Goal: Find specific page/section: Find specific page/section

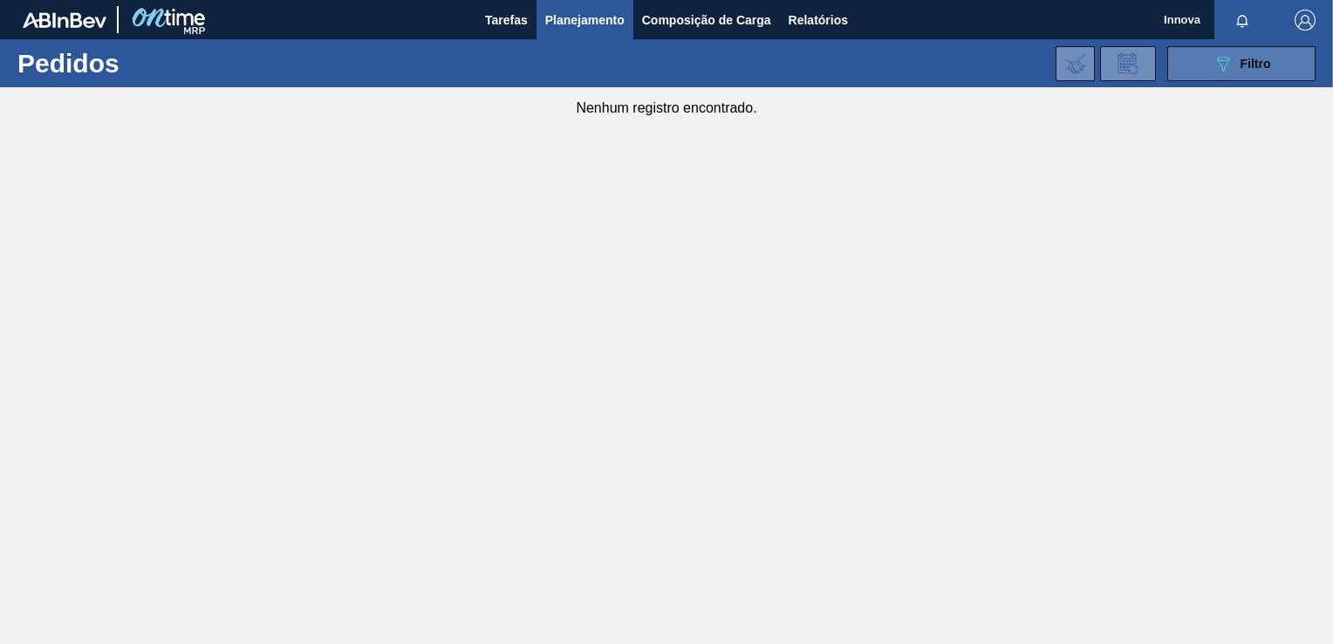
click at [1195, 65] on button "089F7B8B-B2A5-4AFE-B5C0-19BA573D28AC Filtro" at bounding box center [1241, 63] width 148 height 35
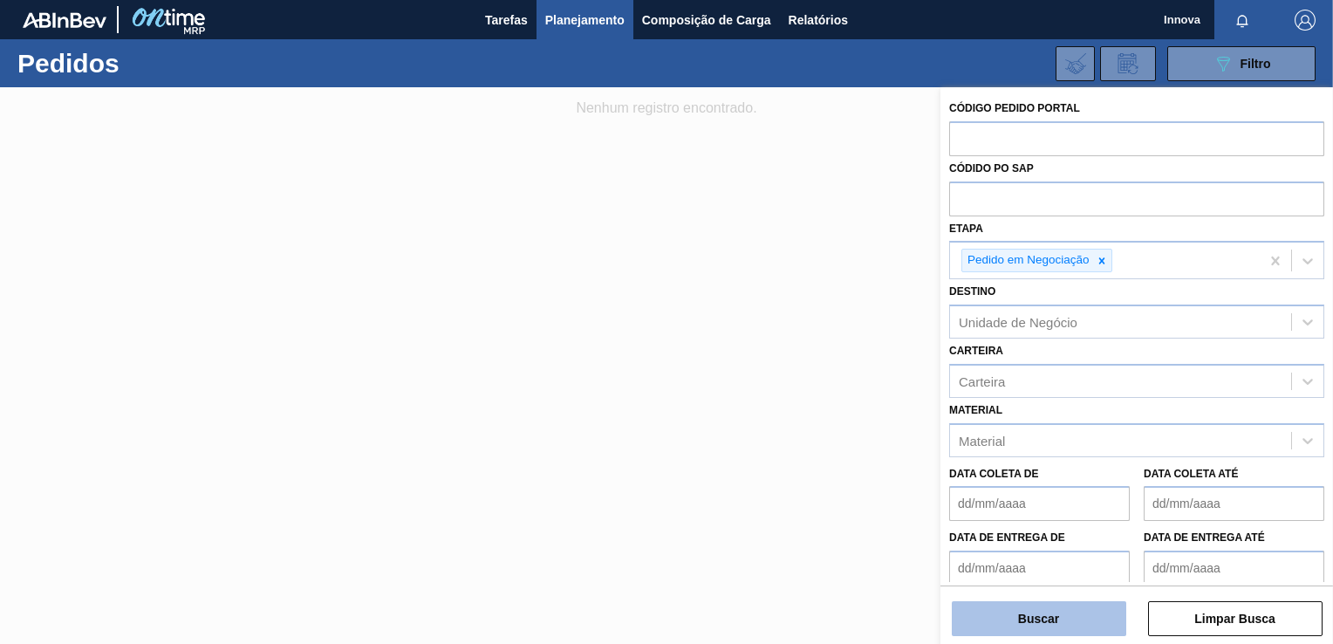
click at [1104, 613] on button "Buscar" at bounding box center [1039, 618] width 174 height 35
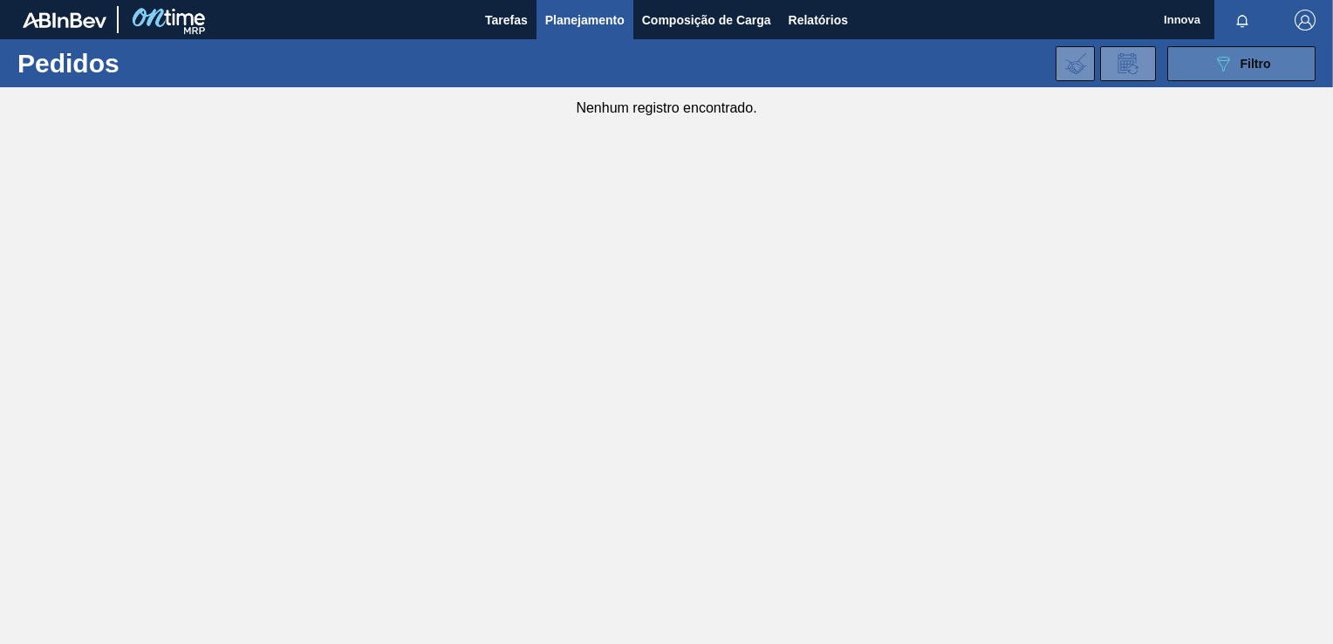
click at [1217, 53] on icon "089F7B8B-B2A5-4AFE-B5C0-19BA573D28AC" at bounding box center [1222, 63] width 21 height 21
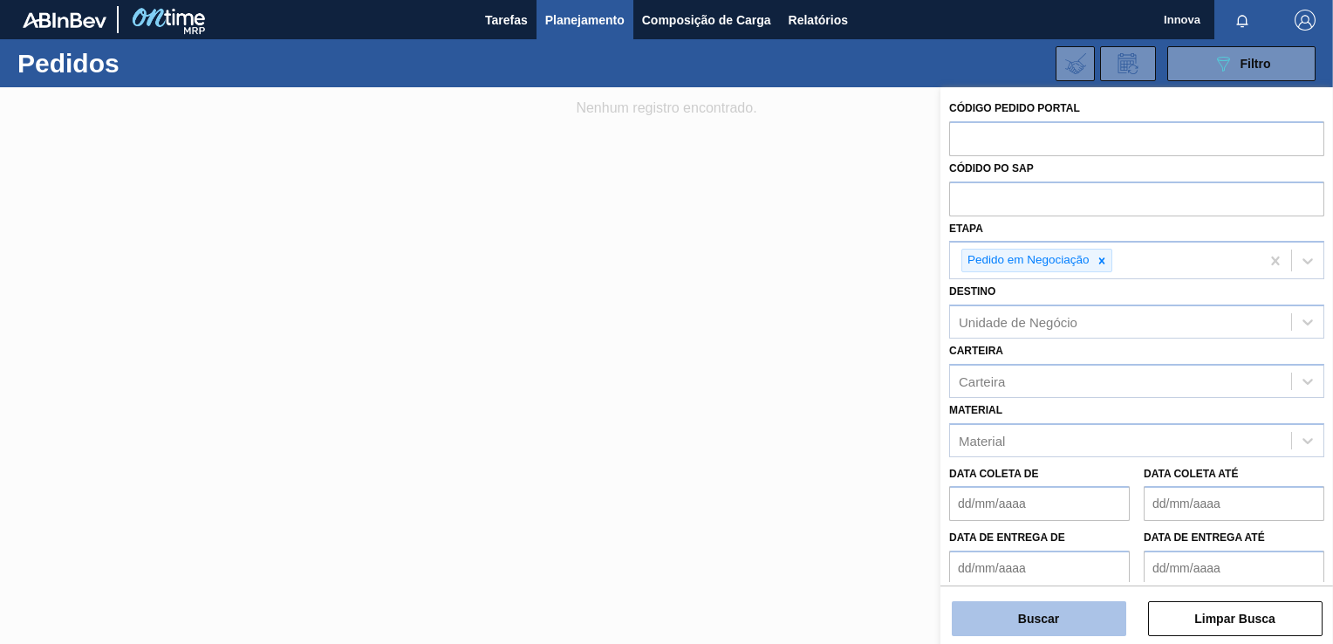
click at [1076, 631] on button "Buscar" at bounding box center [1039, 618] width 174 height 35
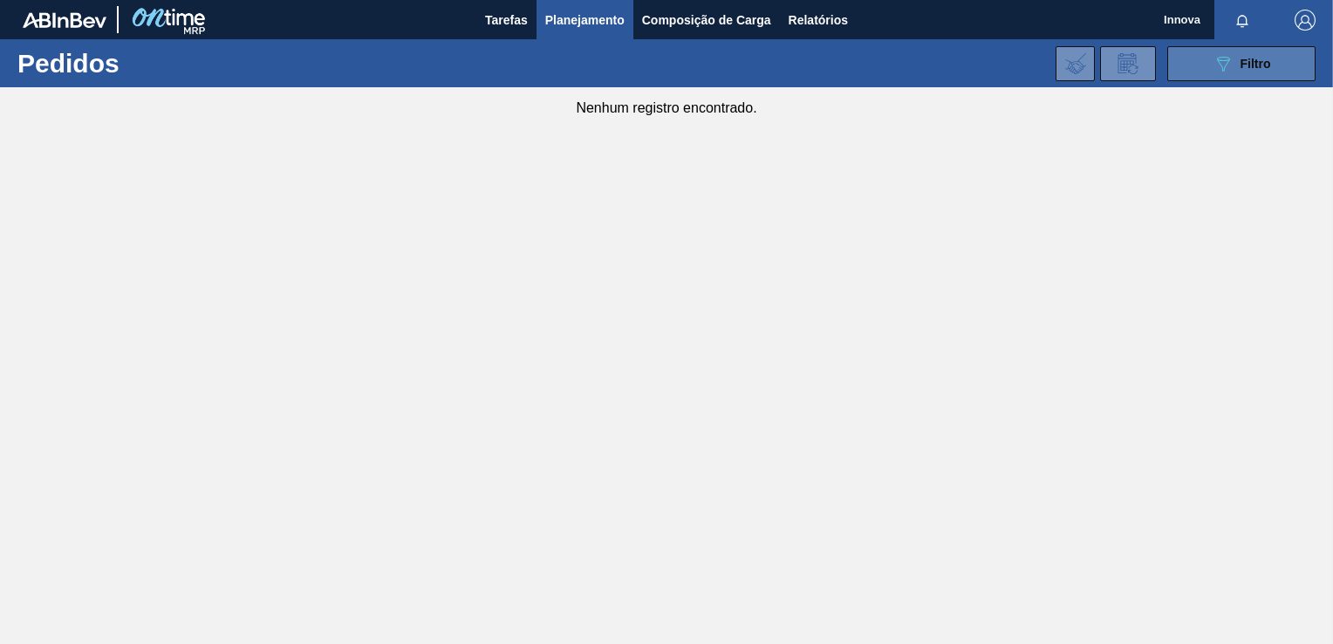
click at [1262, 63] on span "Filtro" at bounding box center [1255, 64] width 31 height 14
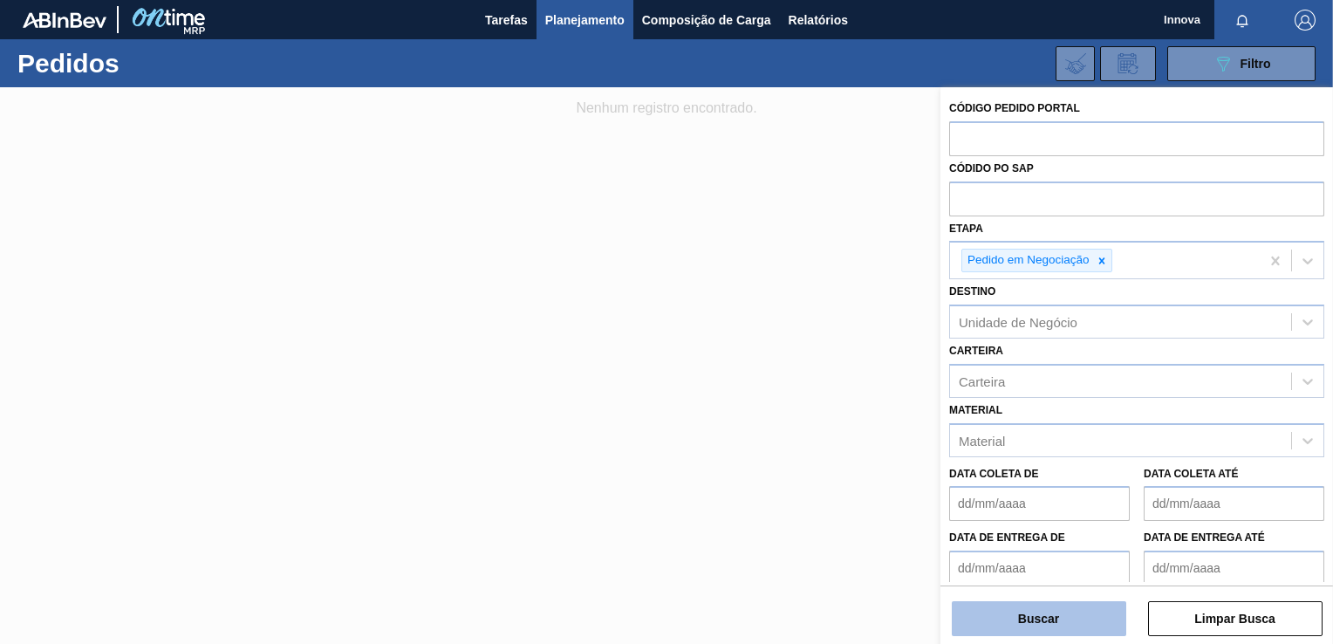
click at [1063, 621] on button "Buscar" at bounding box center [1039, 618] width 174 height 35
